Goal: Check status: Check status

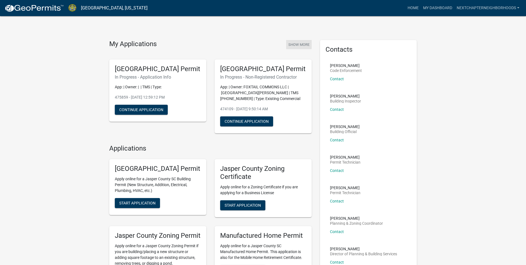
click at [299, 43] on button "Show More" at bounding box center [299, 44] width 26 height 9
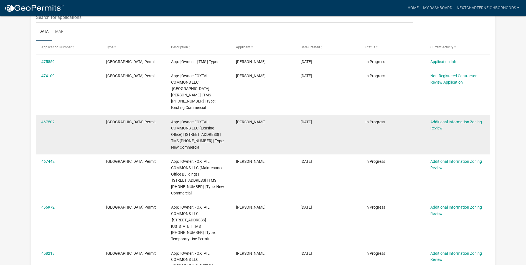
scroll to position [74, 0]
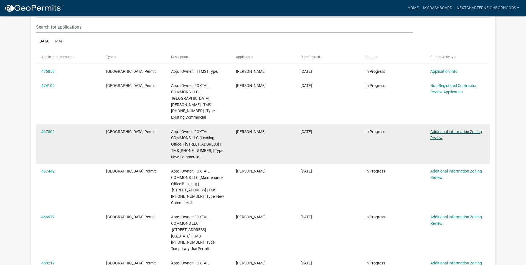
click at [436, 129] on link "Additional Information Zoning Review" at bounding box center [457, 134] width 52 height 11
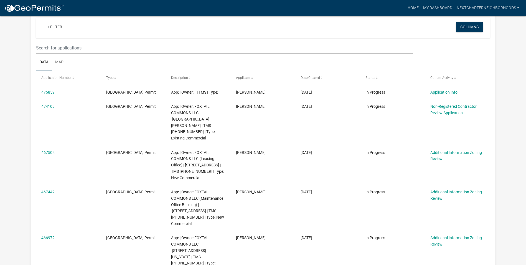
scroll to position [83, 0]
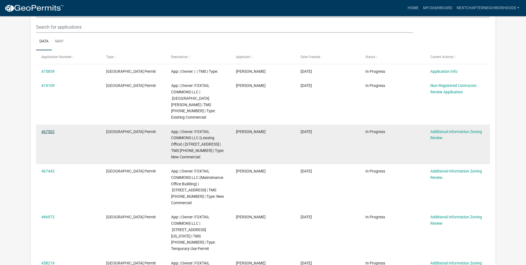
click at [47, 129] on link "467502" at bounding box center [47, 131] width 13 height 4
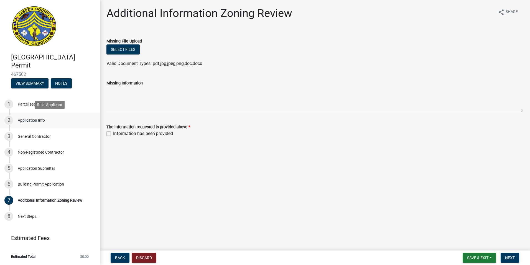
click at [32, 119] on div "Application Info" at bounding box center [31, 120] width 27 height 4
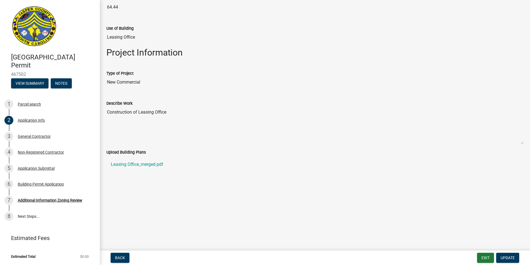
scroll to position [555, 0]
